Goal: Information Seeking & Learning: Learn about a topic

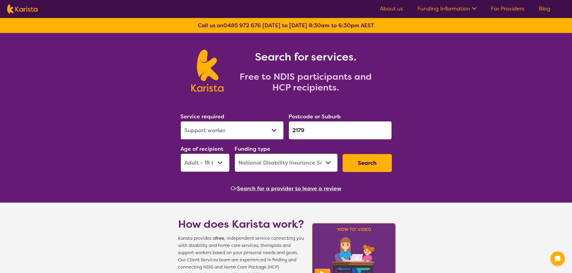
select select "Support worker"
select select "AD"
select select "NDIS"
click at [256, 131] on div "Service required Allied Health Assistant Assessment ([MEDICAL_DATA] or [MEDICAL…" at bounding box center [286, 142] width 216 height 65
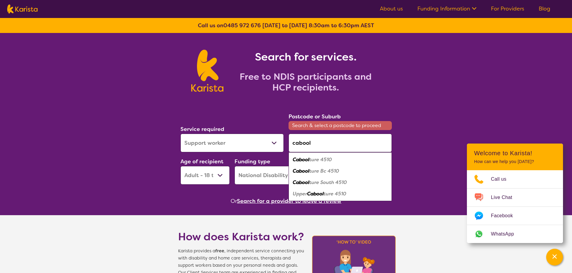
click at [330, 159] on em "ture 4510" at bounding box center [320, 160] width 23 height 6
type input "4510"
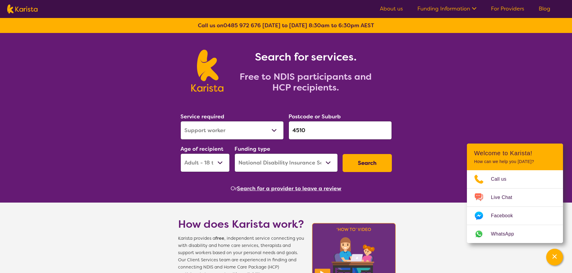
click at [351, 163] on button "Search" at bounding box center [366, 163] width 49 height 18
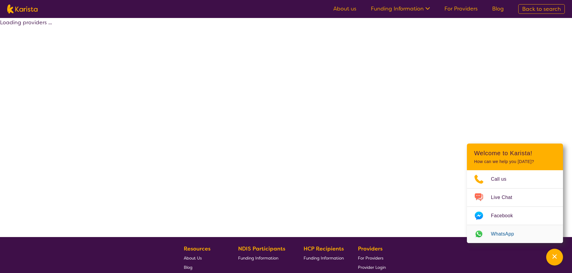
select select "NDIS"
select select "Support worker"
select select "AD"
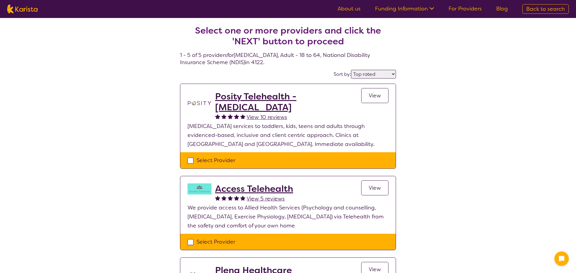
select select "by_score"
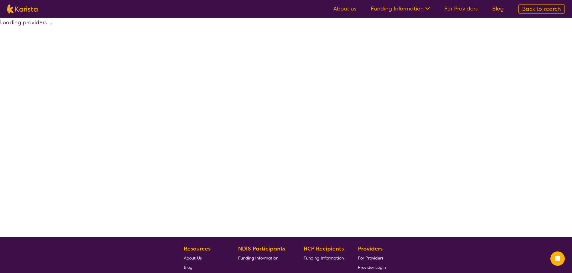
select select "by_score"
